Goal: Book appointment/travel/reservation

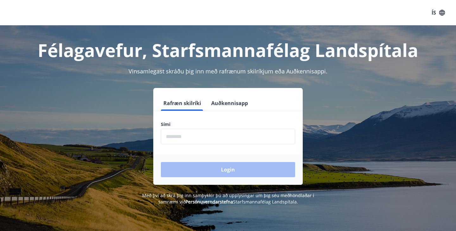
click at [237, 104] on button "Auðkennisapp" at bounding box center [230, 103] width 42 height 15
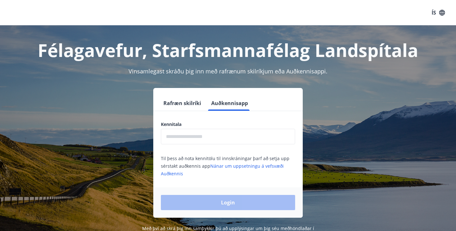
click at [216, 142] on input "text" at bounding box center [228, 137] width 134 height 16
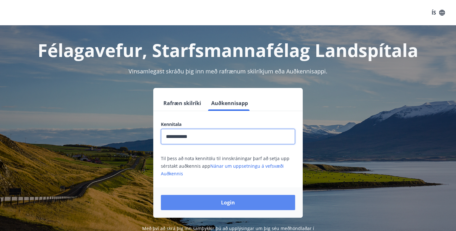
type input "**********"
click at [236, 203] on button "Login" at bounding box center [228, 202] width 134 height 15
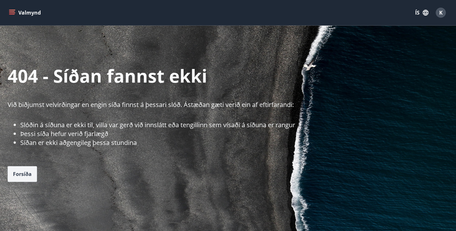
click at [29, 179] on button "Forsíða" at bounding box center [22, 174] width 29 height 16
click at [26, 173] on span "Forsíða" at bounding box center [22, 174] width 19 height 7
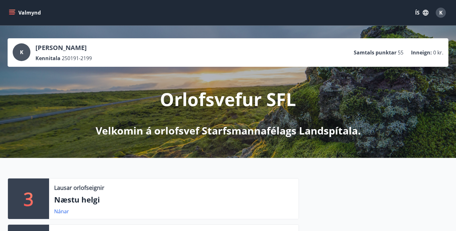
click at [14, 16] on icon "menu" at bounding box center [12, 12] width 6 height 6
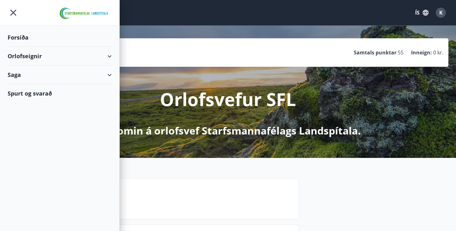
click at [20, 55] on div "Orlofseignir" at bounding box center [60, 56] width 104 height 19
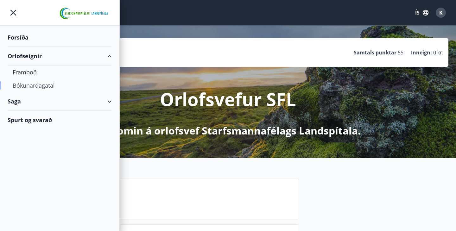
click at [28, 85] on div "Bókunardagatal" at bounding box center [60, 85] width 94 height 13
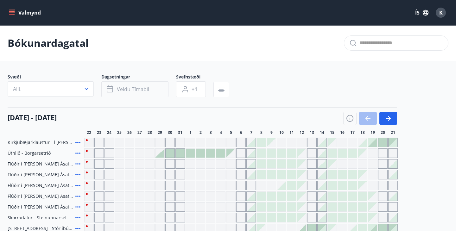
click at [118, 90] on span "Veldu tímabil" at bounding box center [133, 89] width 32 height 7
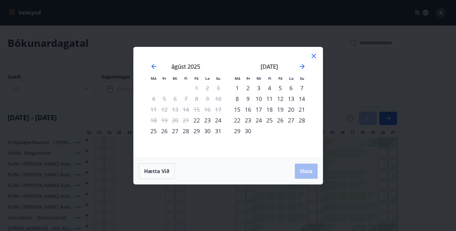
click at [197, 130] on div "29" at bounding box center [196, 131] width 11 height 11
click at [279, 89] on div "5" at bounding box center [280, 88] width 11 height 11
click at [304, 170] on span "Vista" at bounding box center [306, 171] width 13 height 7
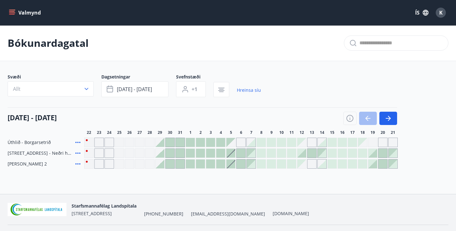
click at [34, 164] on span "[PERSON_NAME] 2" at bounding box center [27, 164] width 39 height 6
click at [13, 12] on icon "menu" at bounding box center [12, 12] width 6 height 6
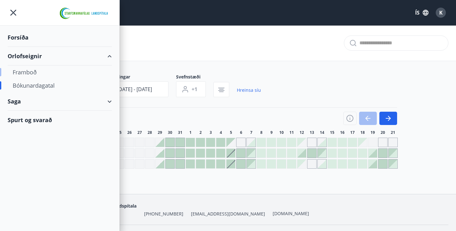
click at [31, 71] on div "Framboð" at bounding box center [60, 71] width 94 height 13
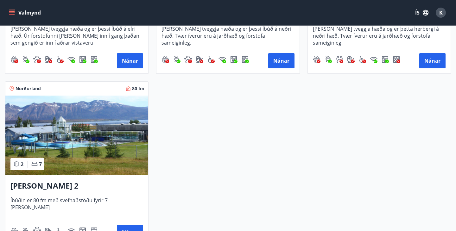
scroll to position [923, 0]
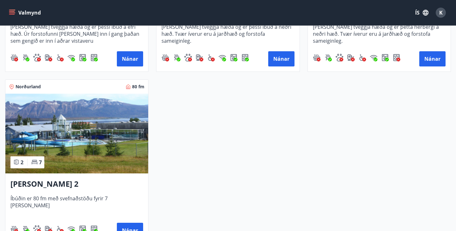
click at [113, 158] on img at bounding box center [76, 134] width 143 height 80
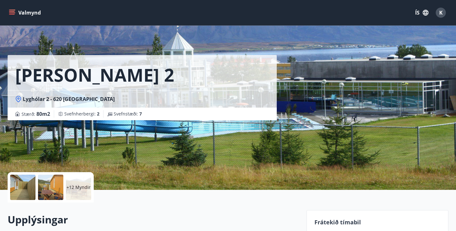
click at [21, 188] on div at bounding box center [22, 187] width 25 height 25
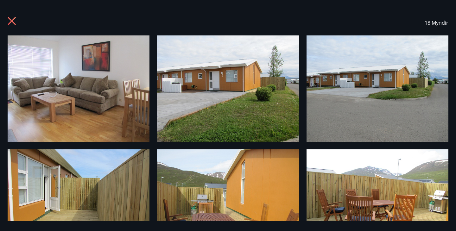
click at [283, 84] on img at bounding box center [228, 88] width 142 height 106
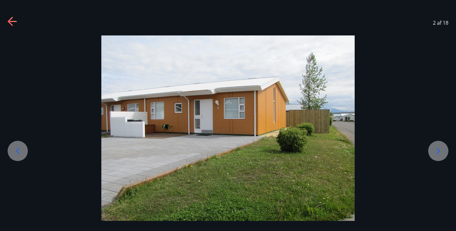
click at [5, 21] on div "2 af 18" at bounding box center [228, 22] width 456 height 25
click at [13, 23] on icon at bounding box center [13, 22] width 10 height 10
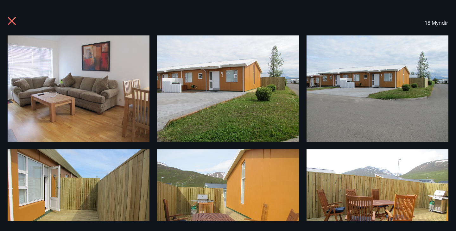
click at [59, 75] on img at bounding box center [79, 88] width 142 height 106
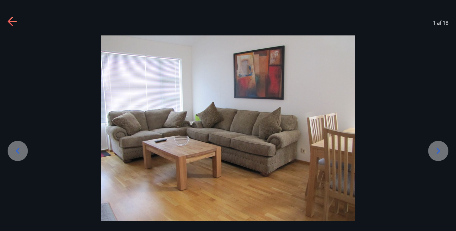
click at [432, 150] on div at bounding box center [438, 151] width 20 height 20
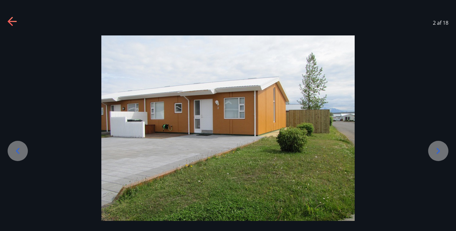
click at [432, 150] on div at bounding box center [438, 151] width 20 height 20
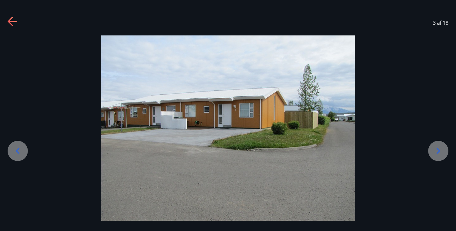
click at [432, 150] on div at bounding box center [438, 151] width 20 height 20
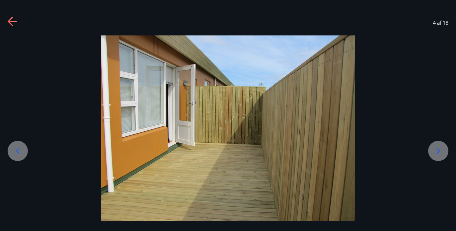
click at [432, 150] on div at bounding box center [438, 151] width 20 height 20
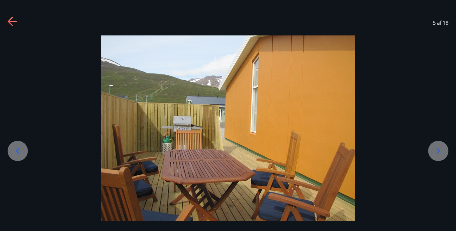
click at [432, 150] on div at bounding box center [438, 151] width 20 height 20
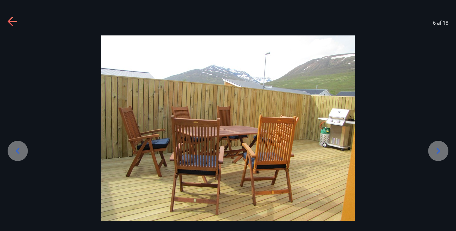
click at [432, 150] on div at bounding box center [438, 151] width 20 height 20
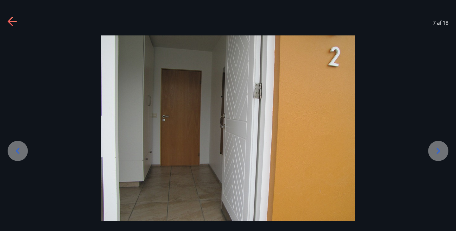
click at [432, 150] on div at bounding box center [438, 151] width 20 height 20
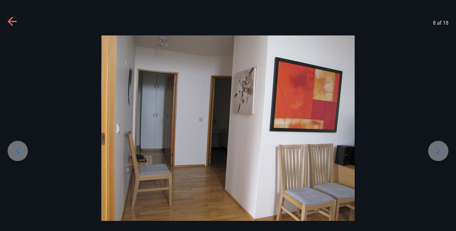
click at [432, 150] on div at bounding box center [438, 151] width 20 height 20
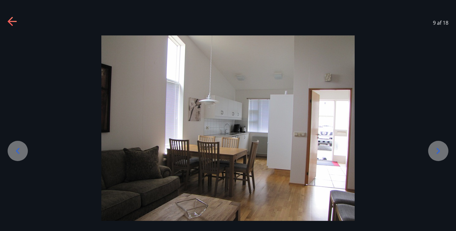
click at [432, 150] on div at bounding box center [438, 151] width 20 height 20
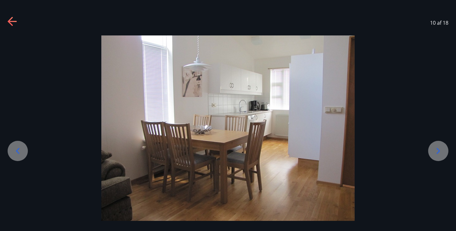
click at [432, 150] on div at bounding box center [438, 151] width 20 height 20
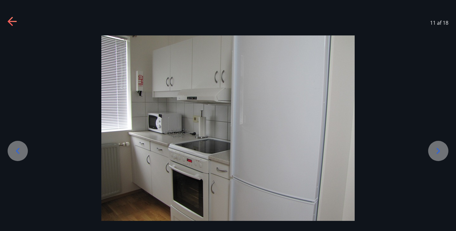
click at [432, 150] on div at bounding box center [438, 151] width 20 height 20
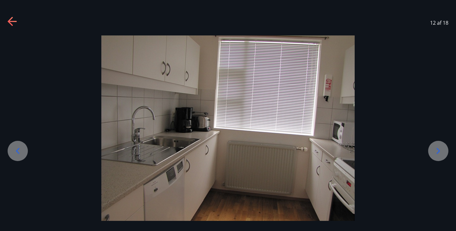
click at [432, 150] on div at bounding box center [438, 151] width 20 height 20
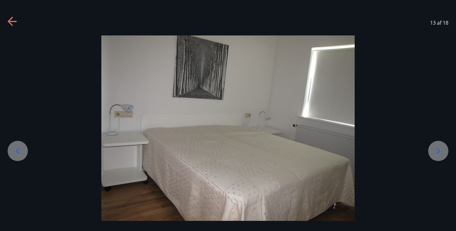
click at [432, 150] on div at bounding box center [438, 151] width 20 height 20
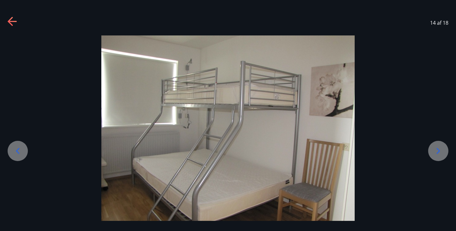
click at [432, 150] on div at bounding box center [438, 151] width 20 height 20
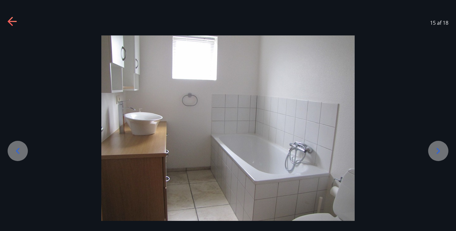
click at [432, 150] on div at bounding box center [438, 151] width 20 height 20
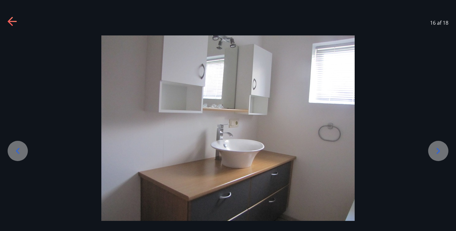
click at [432, 150] on div at bounding box center [438, 151] width 20 height 20
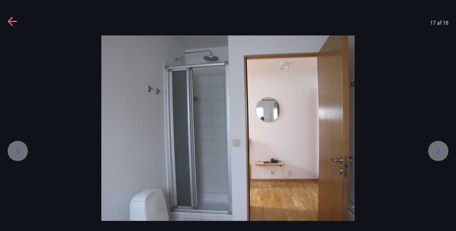
click at [432, 150] on div at bounding box center [438, 151] width 20 height 20
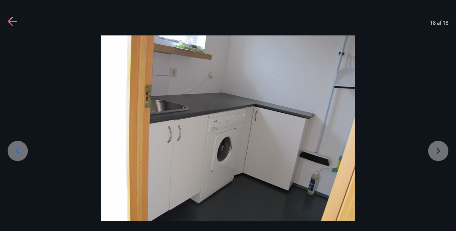
click at [11, 21] on icon at bounding box center [12, 21] width 9 height 1
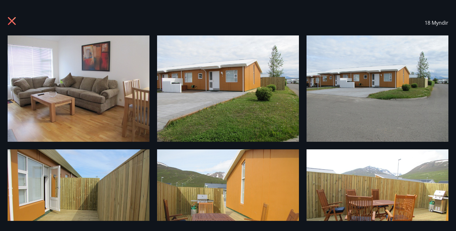
click at [12, 23] on icon at bounding box center [13, 22] width 10 height 10
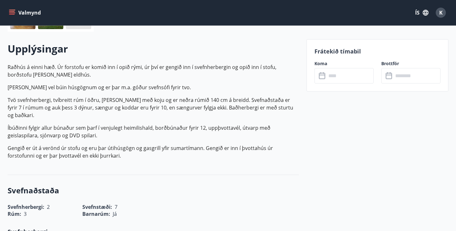
scroll to position [174, 0]
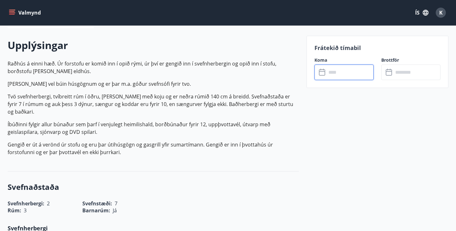
click at [327, 72] on input "text" at bounding box center [349, 73] width 47 height 16
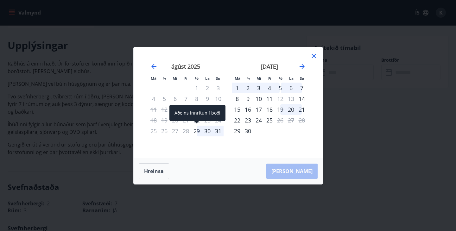
click at [197, 133] on div "29" at bounding box center [196, 131] width 11 height 11
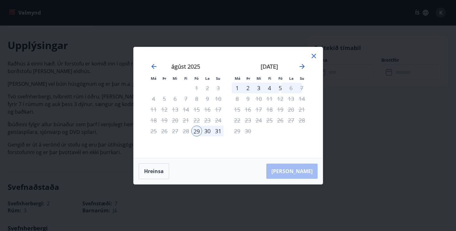
click at [280, 87] on div "5" at bounding box center [280, 88] width 11 height 11
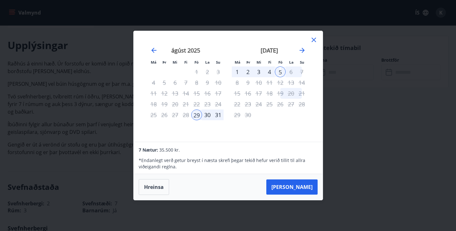
click at [311, 42] on icon at bounding box center [314, 40] width 8 height 8
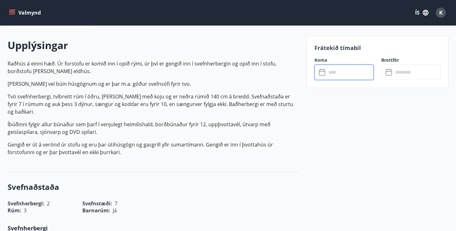
click at [289, 121] on p "Íbúðinni fylgir allur búnaður sem þarf í venjulegt heimilishald, borðbúnaður fy…" at bounding box center [153, 128] width 291 height 15
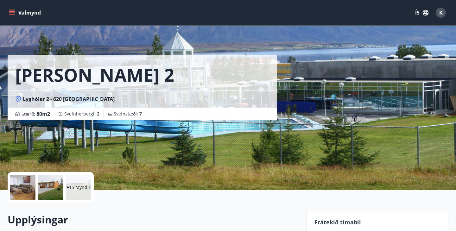
scroll to position [0, 0]
click at [21, 12] on button "Valmynd" at bounding box center [26, 12] width 36 height 11
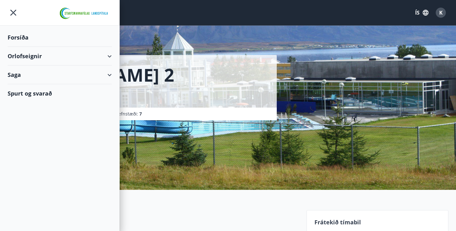
click at [23, 53] on div "Orlofseignir" at bounding box center [60, 56] width 104 height 19
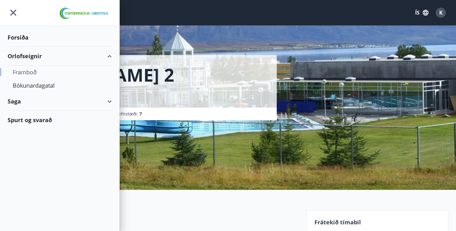
click at [29, 75] on div "Framboð" at bounding box center [60, 71] width 94 height 13
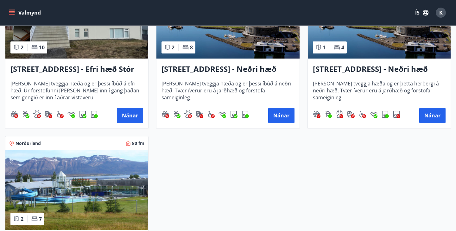
scroll to position [864, 0]
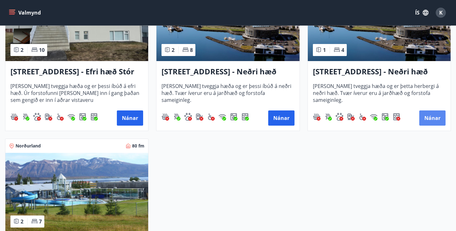
click at [429, 116] on button "Nánar" at bounding box center [432, 117] width 26 height 15
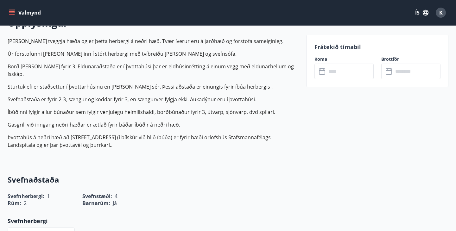
scroll to position [197, 0]
click at [342, 73] on input "text" at bounding box center [349, 72] width 47 height 16
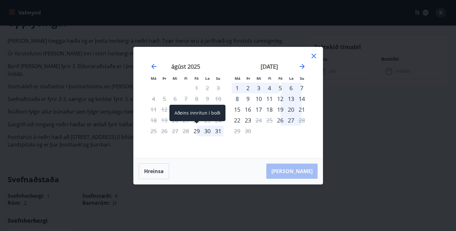
click at [197, 133] on div "29" at bounding box center [196, 131] width 11 height 11
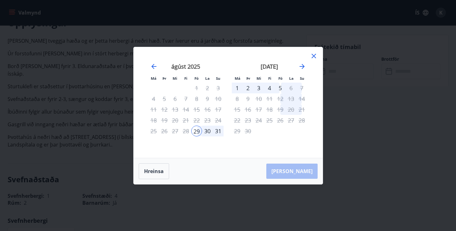
click at [279, 90] on div "5" at bounding box center [280, 88] width 11 height 11
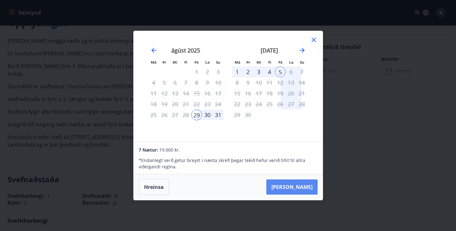
click at [298, 190] on button "[PERSON_NAME]" at bounding box center [291, 186] width 51 height 15
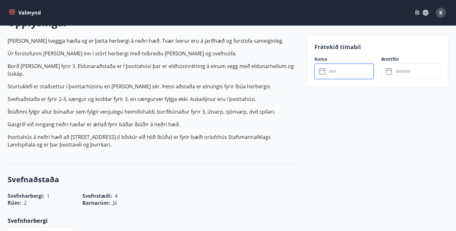
type input "******"
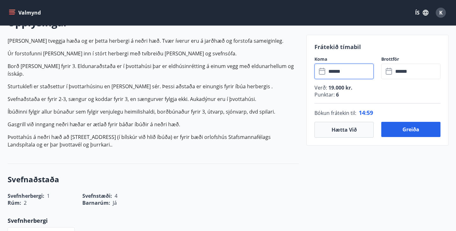
click at [350, 131] on button "Hætta við" at bounding box center [343, 130] width 59 height 16
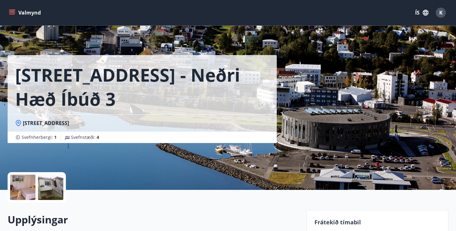
scroll to position [0, 0]
click at [441, 15] on span "K" at bounding box center [440, 12] width 3 height 7
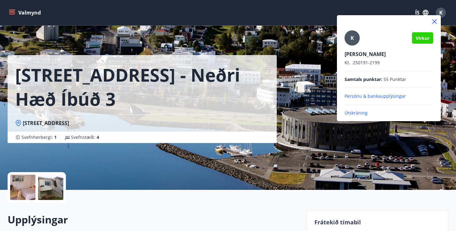
click at [314, 96] on div at bounding box center [228, 115] width 456 height 231
